Goal: Check status

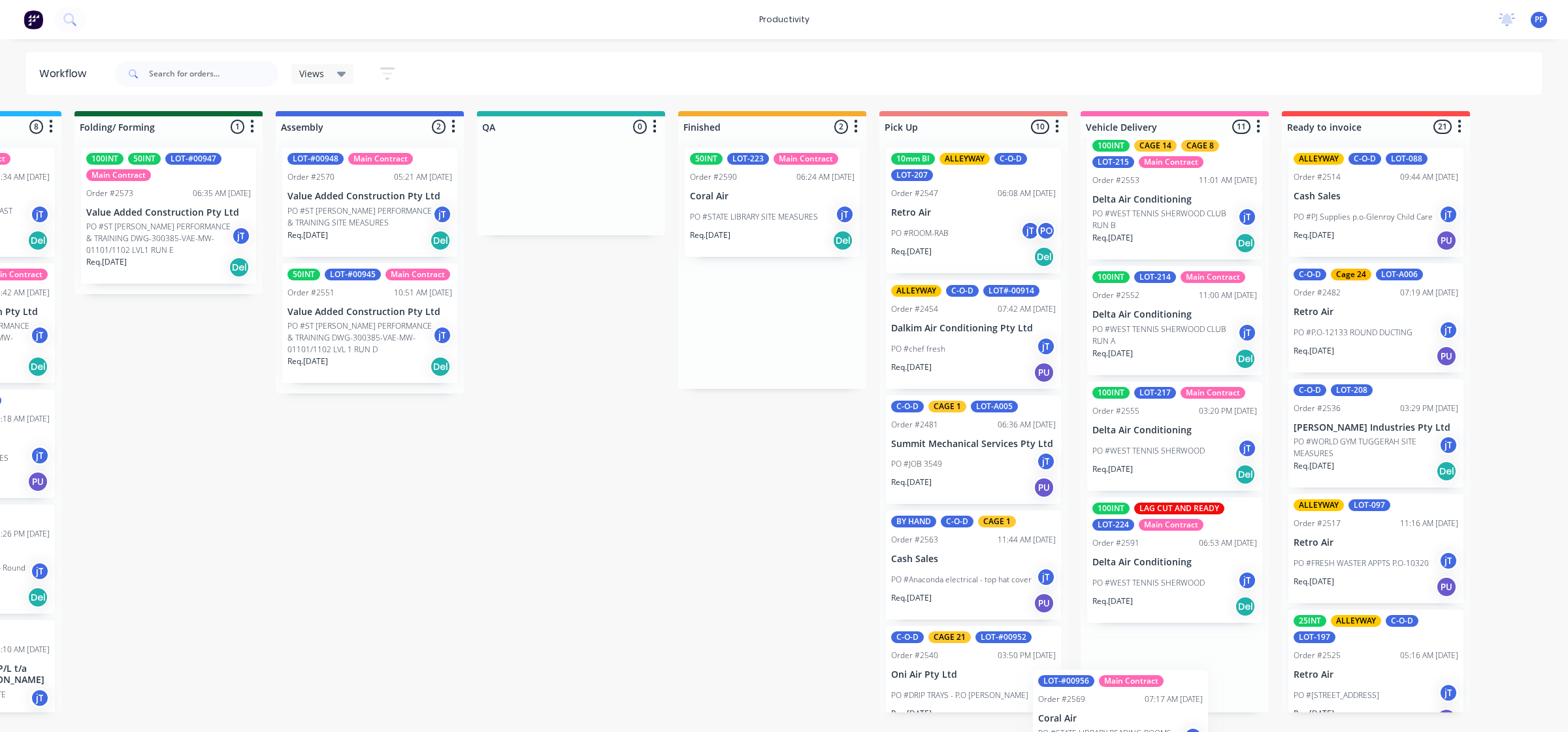
scroll to position [1062, 0]
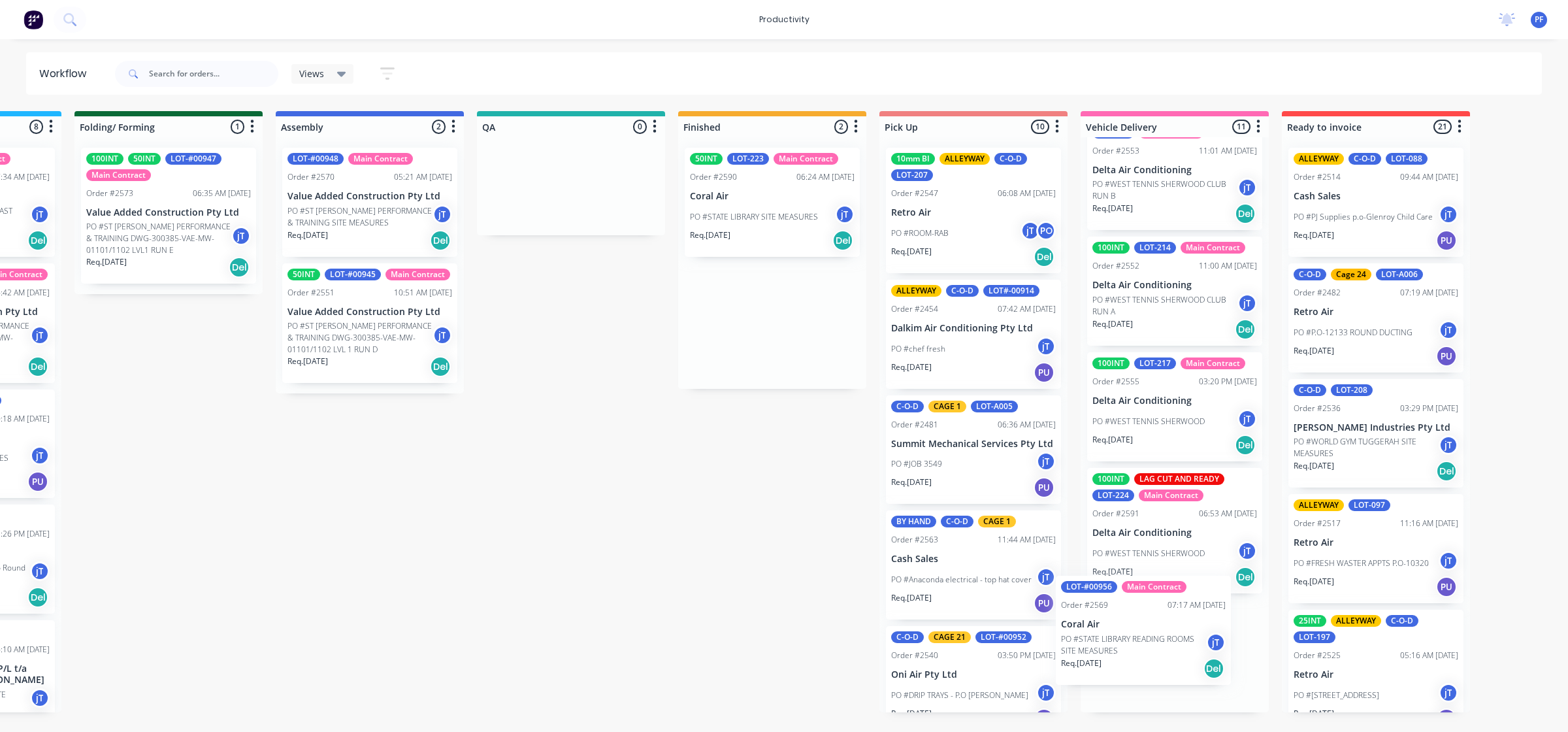
drag, startPoint x: 904, startPoint y: 233, endPoint x: 1147, endPoint y: 661, distance: 492.2
click at [1147, 661] on div "Submitted 41 Main Contract Order #122 09:03 AM [DATE] Precision Air Conditionin…" at bounding box center [510, 411] width 2558 height 601
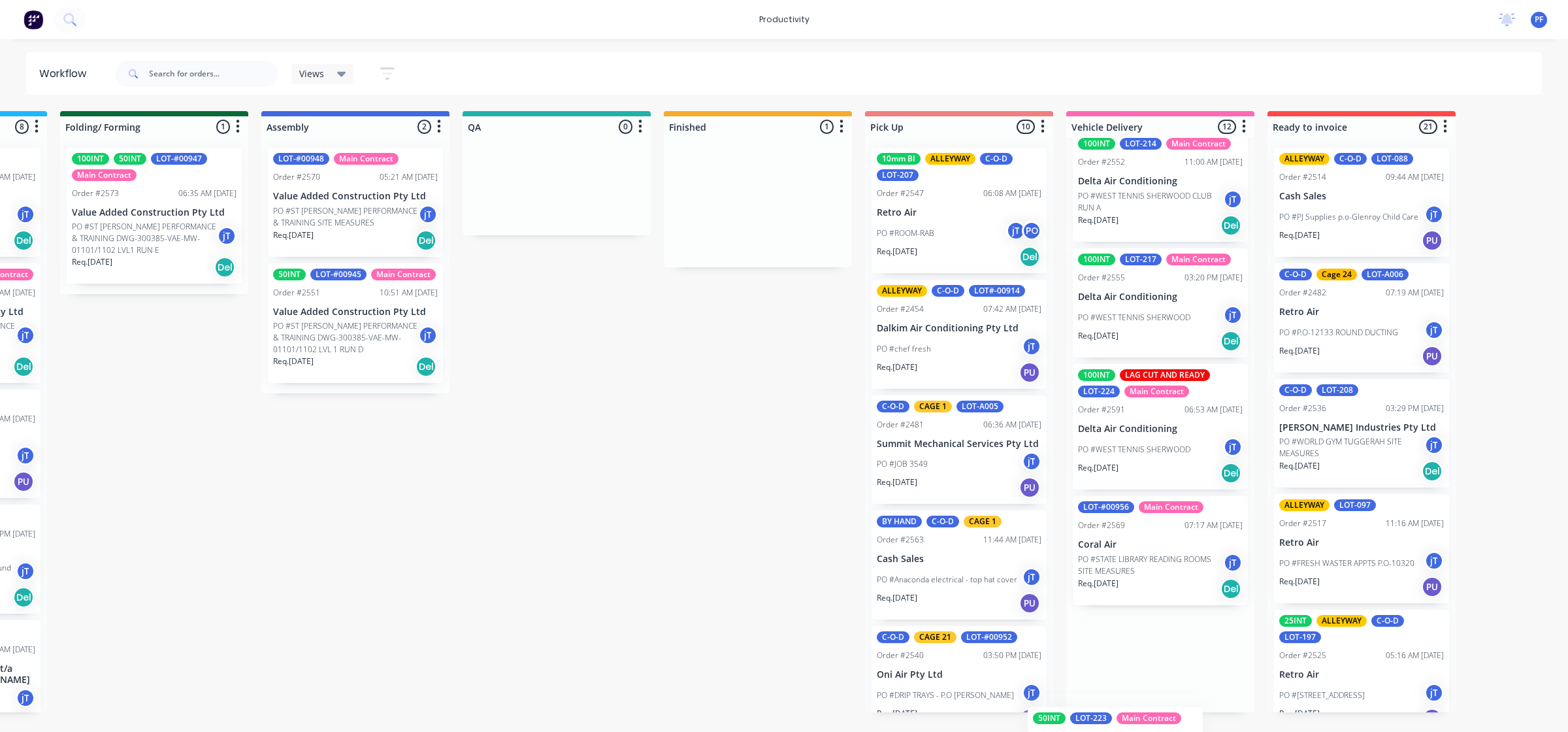
scroll to position [1166, 0]
drag, startPoint x: 747, startPoint y: 201, endPoint x: 1118, endPoint y: 702, distance: 623.4
click at [1118, 702] on div "Submitted 41 Main Contract Order #122 09:03 AM [DATE] Precision Air Conditionin…" at bounding box center [496, 411] width 2558 height 601
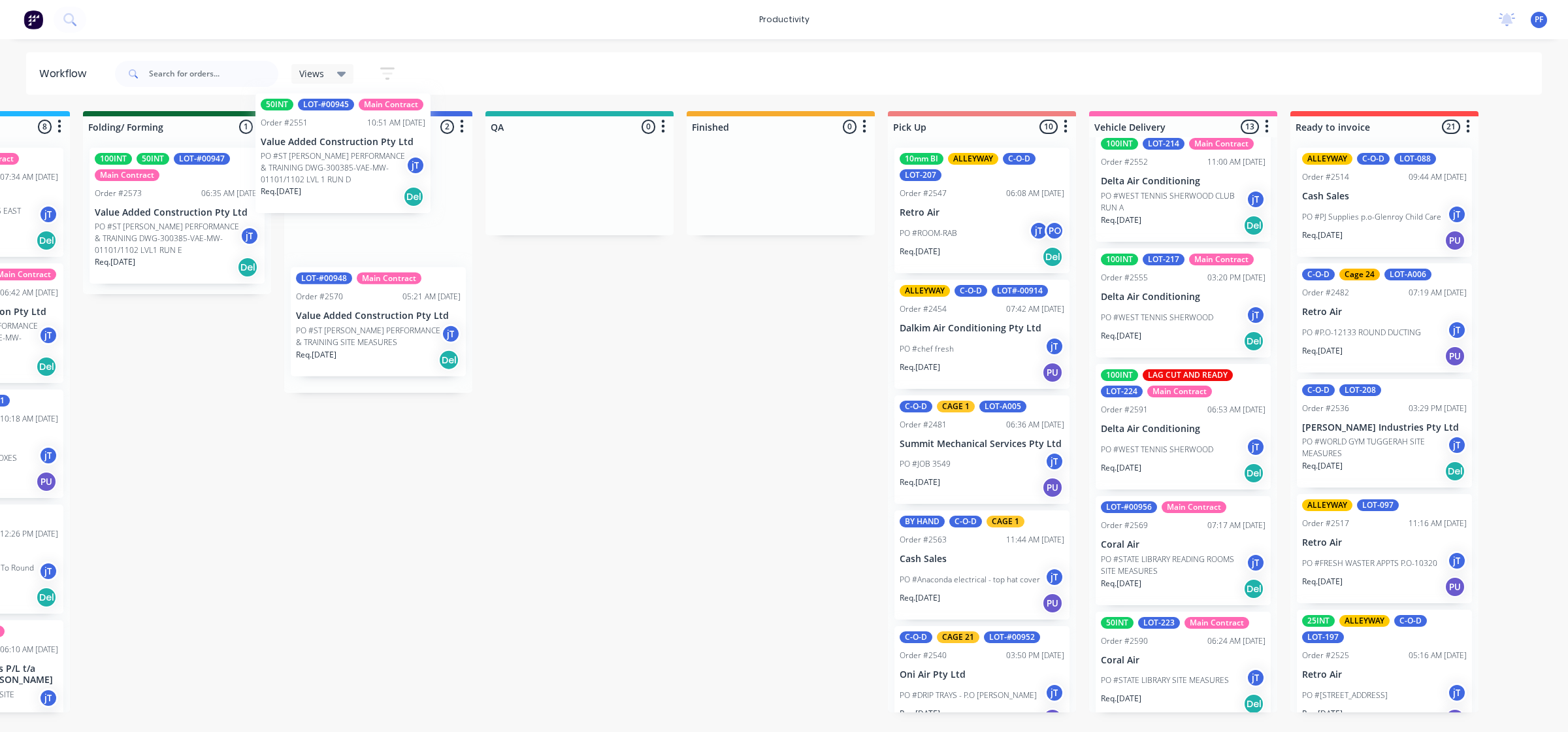
drag, startPoint x: 355, startPoint y: 328, endPoint x: 345, endPoint y: 152, distance: 176.3
click at [345, 152] on div "LOT-#00948 Main Contract Order #2570 05:21 AM [DATE] Value Added Construction P…" at bounding box center [378, 264] width 188 height 256
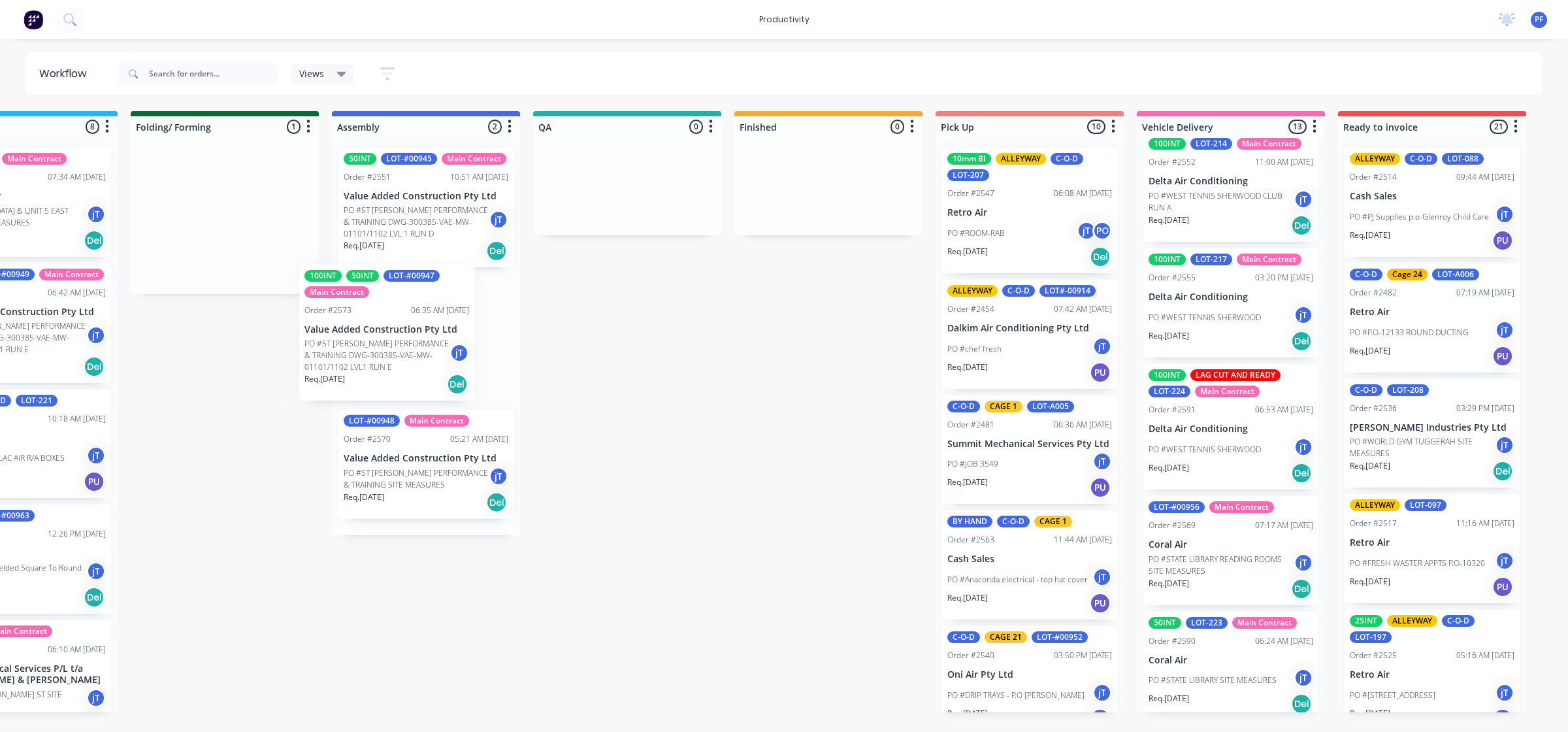
scroll to position [0, 699]
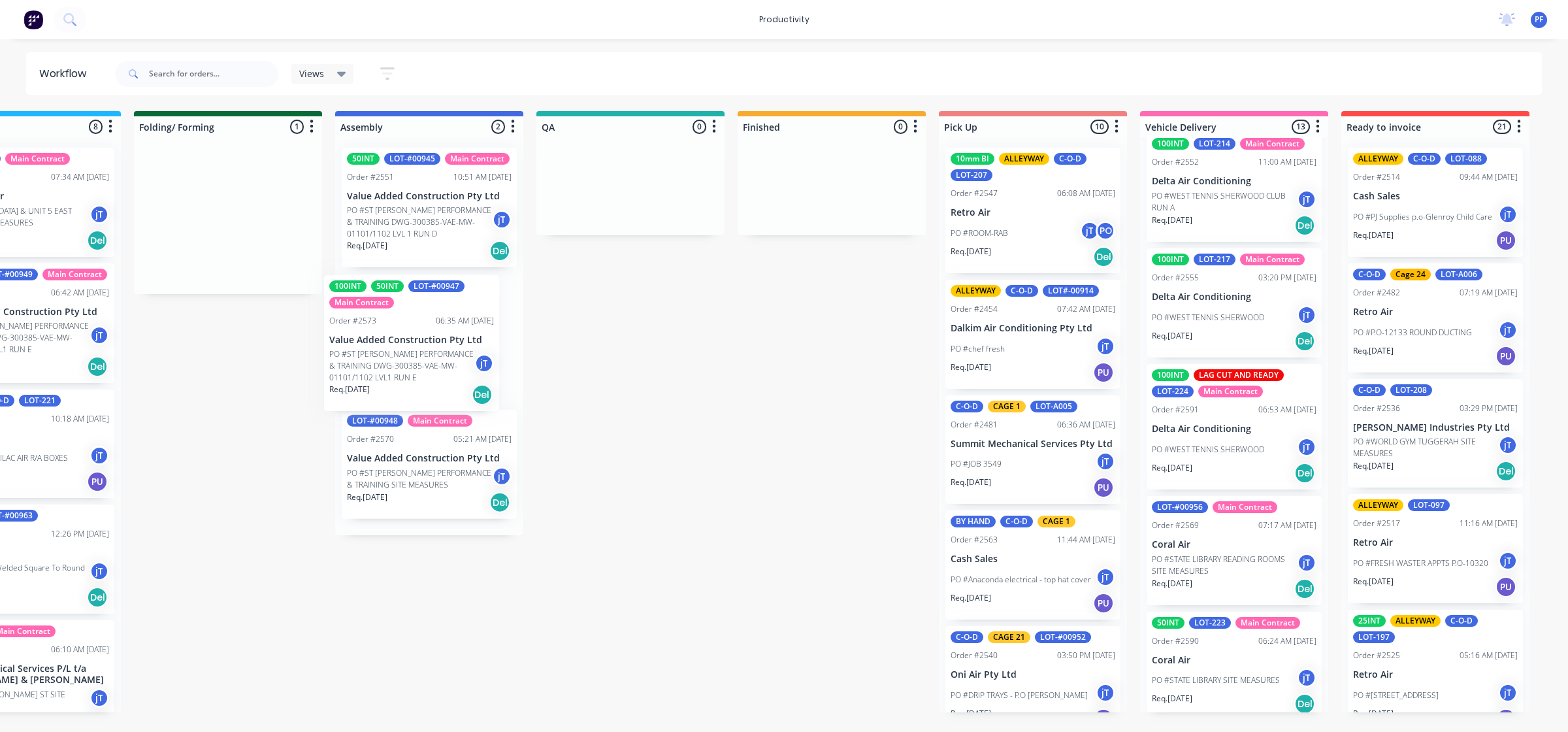
drag, startPoint x: 191, startPoint y: 207, endPoint x: 451, endPoint y: 339, distance: 291.6
click at [451, 339] on div "Submitted 41 Main Contract Order #122 09:03 AM [DATE] Precision Air Conditionin…" at bounding box center [570, 411] width 2558 height 601
